Goal: Information Seeking & Learning: Compare options

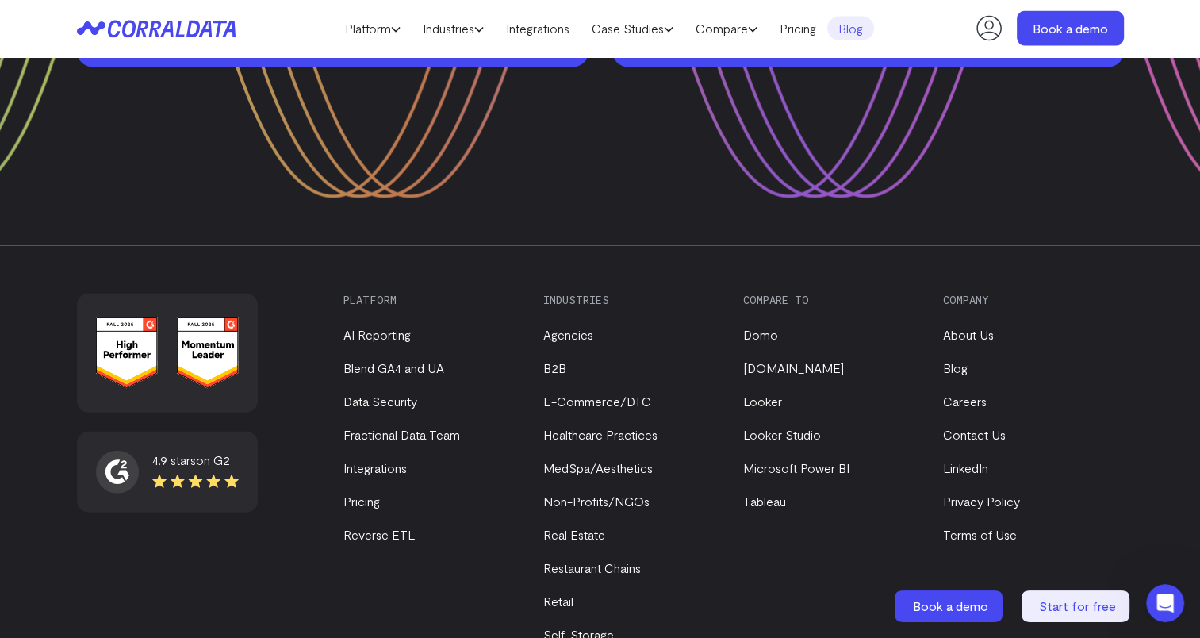
scroll to position [3370, 0]
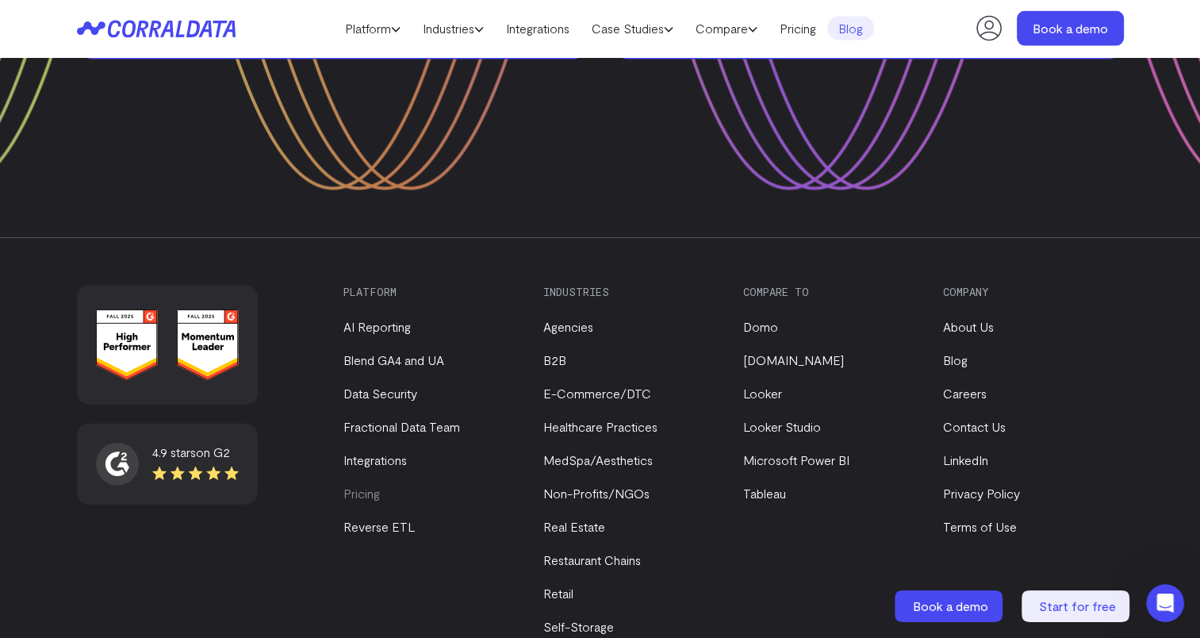
click at [370, 485] on link "Pricing" at bounding box center [361, 492] width 36 height 15
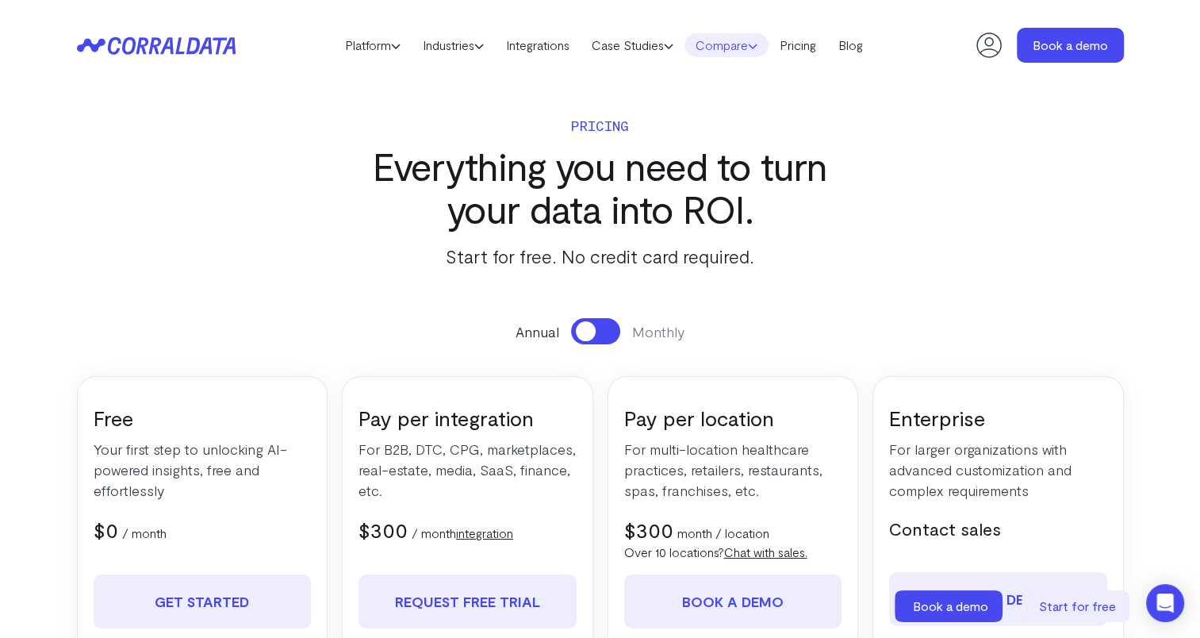
click at [757, 47] on use at bounding box center [753, 46] width 8 height 4
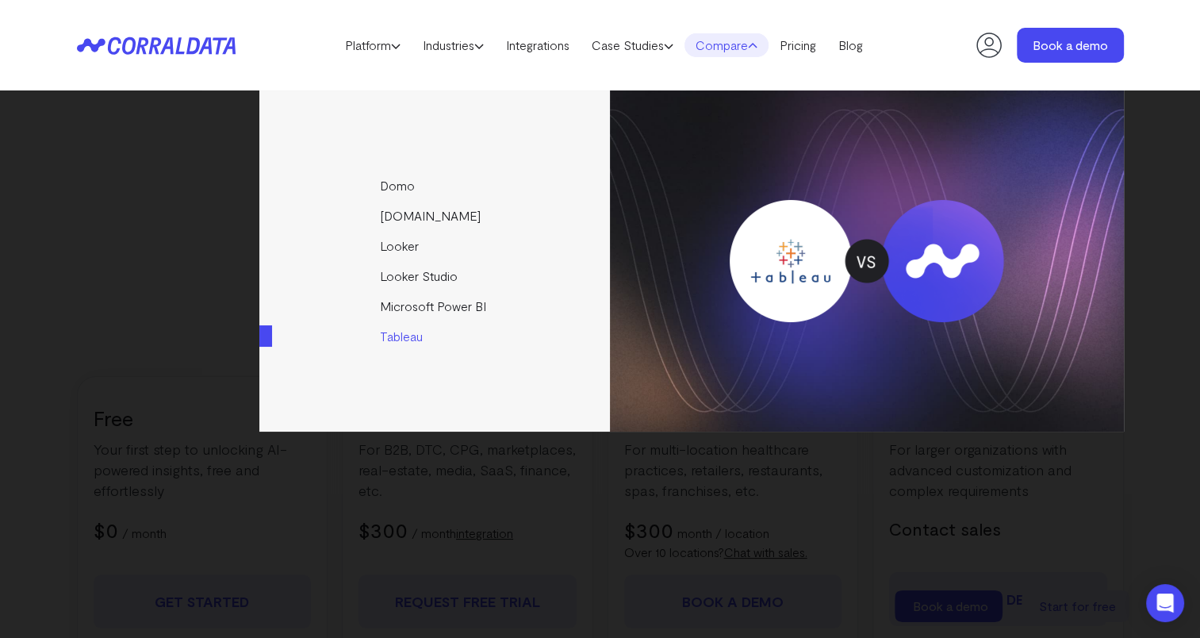
click at [403, 338] on link "Tableau" at bounding box center [435, 336] width 353 height 30
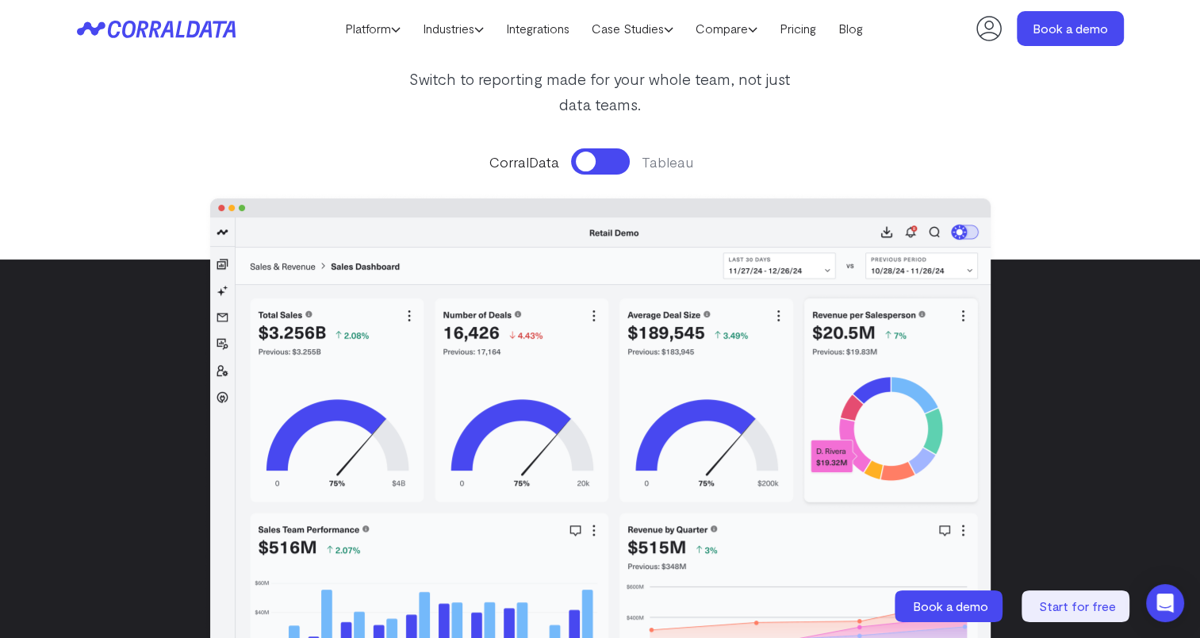
scroll to position [257, 0]
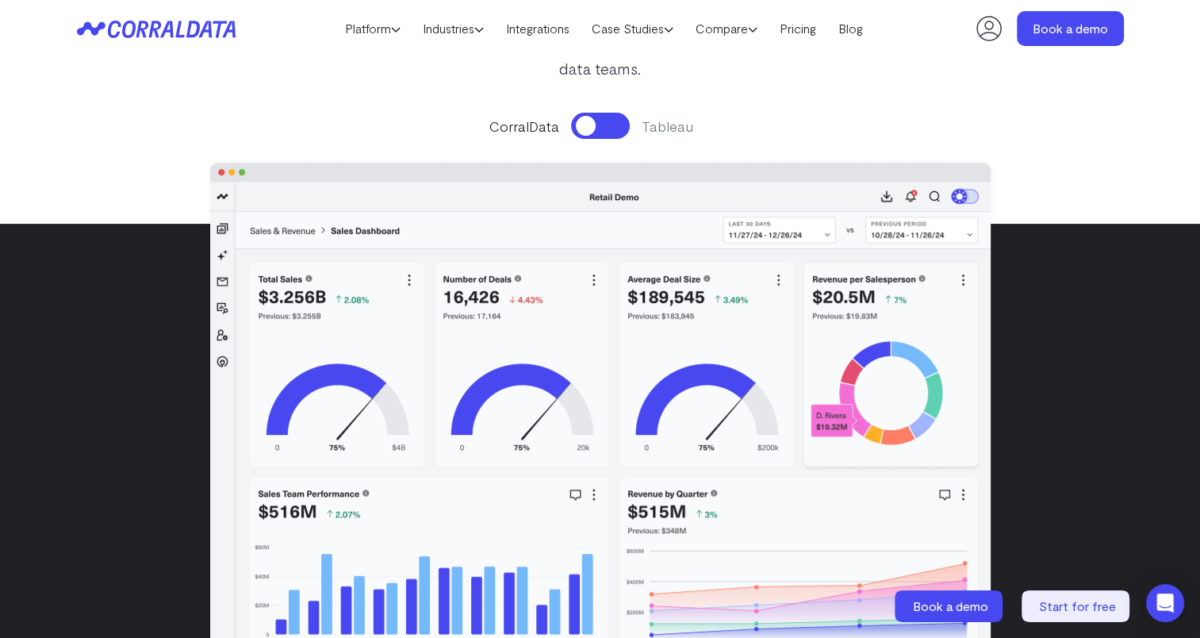
click at [616, 128] on button at bounding box center [600, 126] width 59 height 26
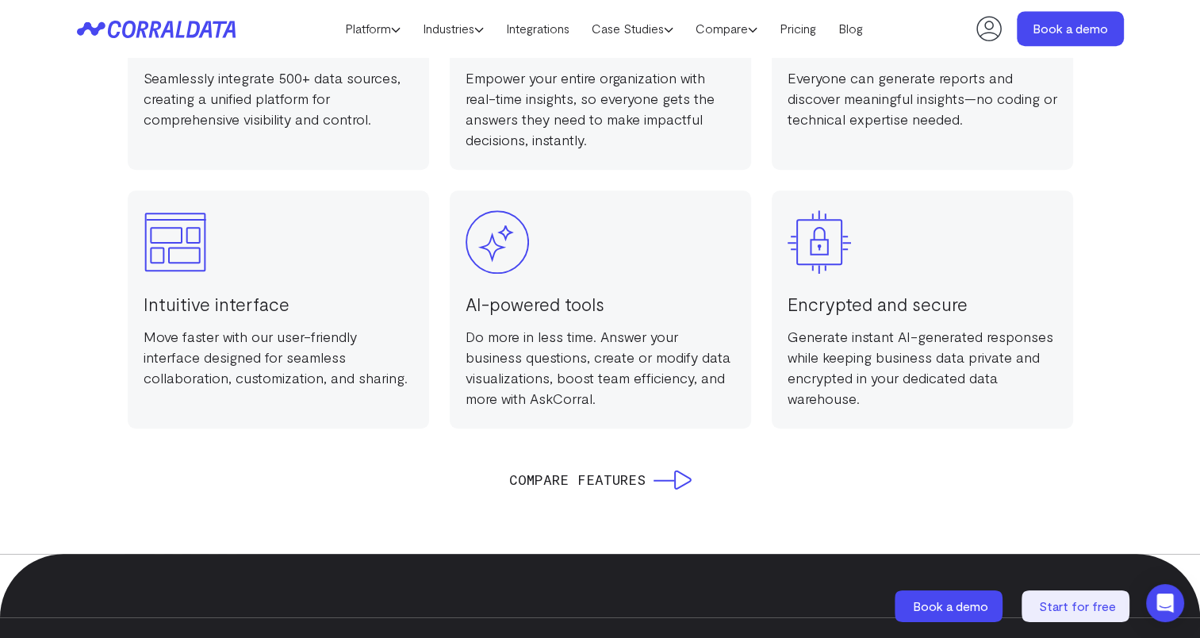
scroll to position [1315, 0]
